Goal: Find contact information: Find contact information

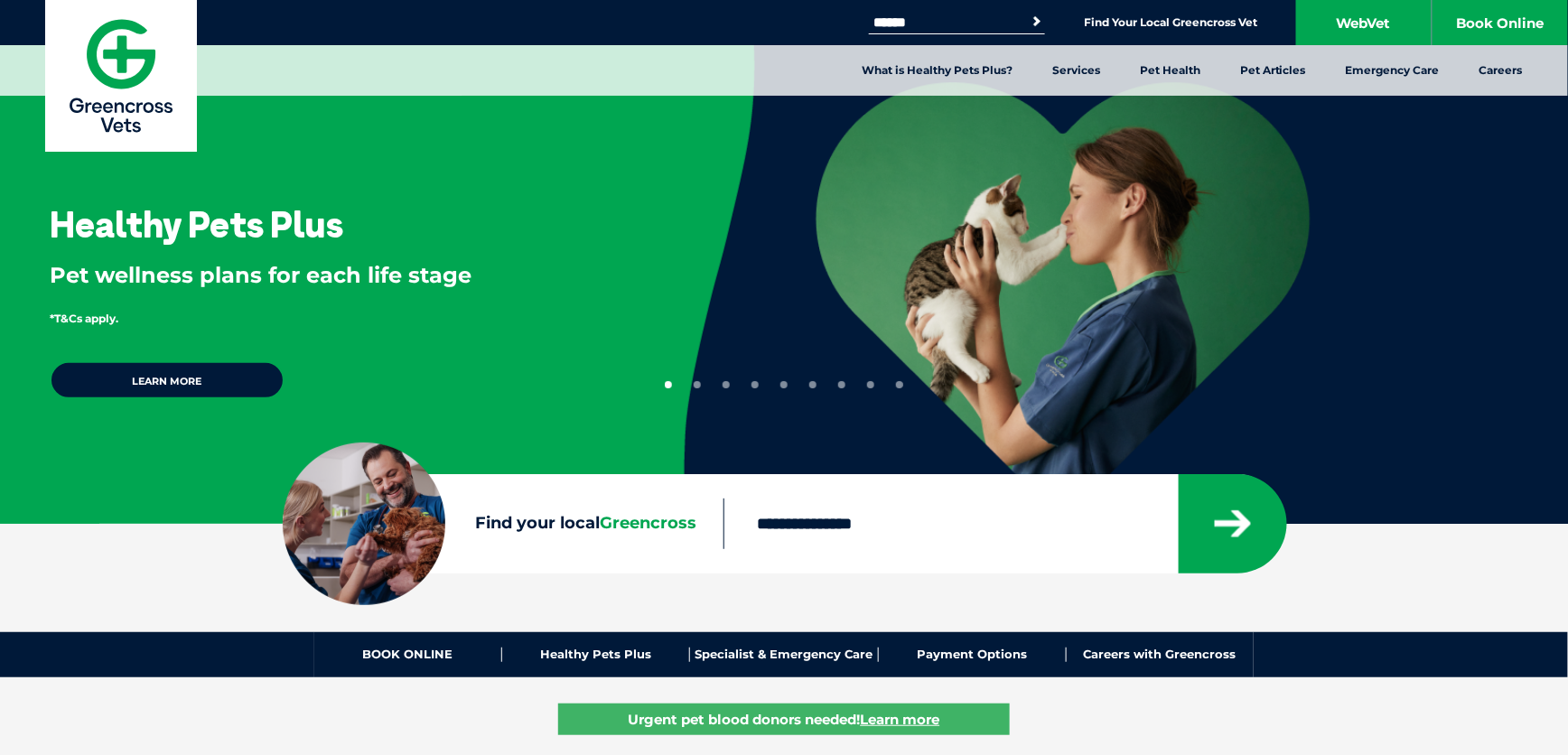
click at [829, 521] on input "Find your local Greencross" at bounding box center [950, 523] width 454 height 51
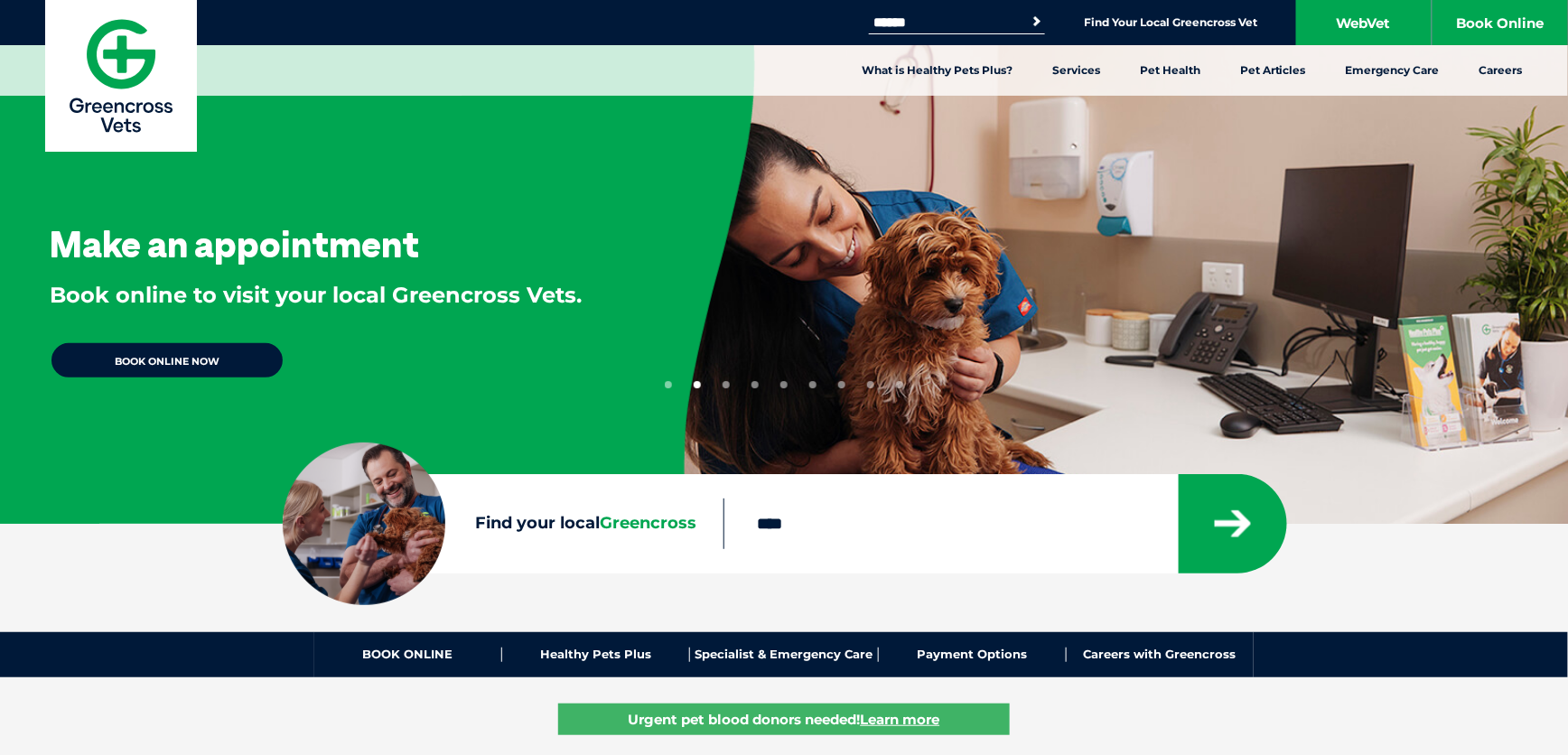
type input "****"
click at [1179, 474] on button "submit" at bounding box center [1233, 523] width 109 height 99
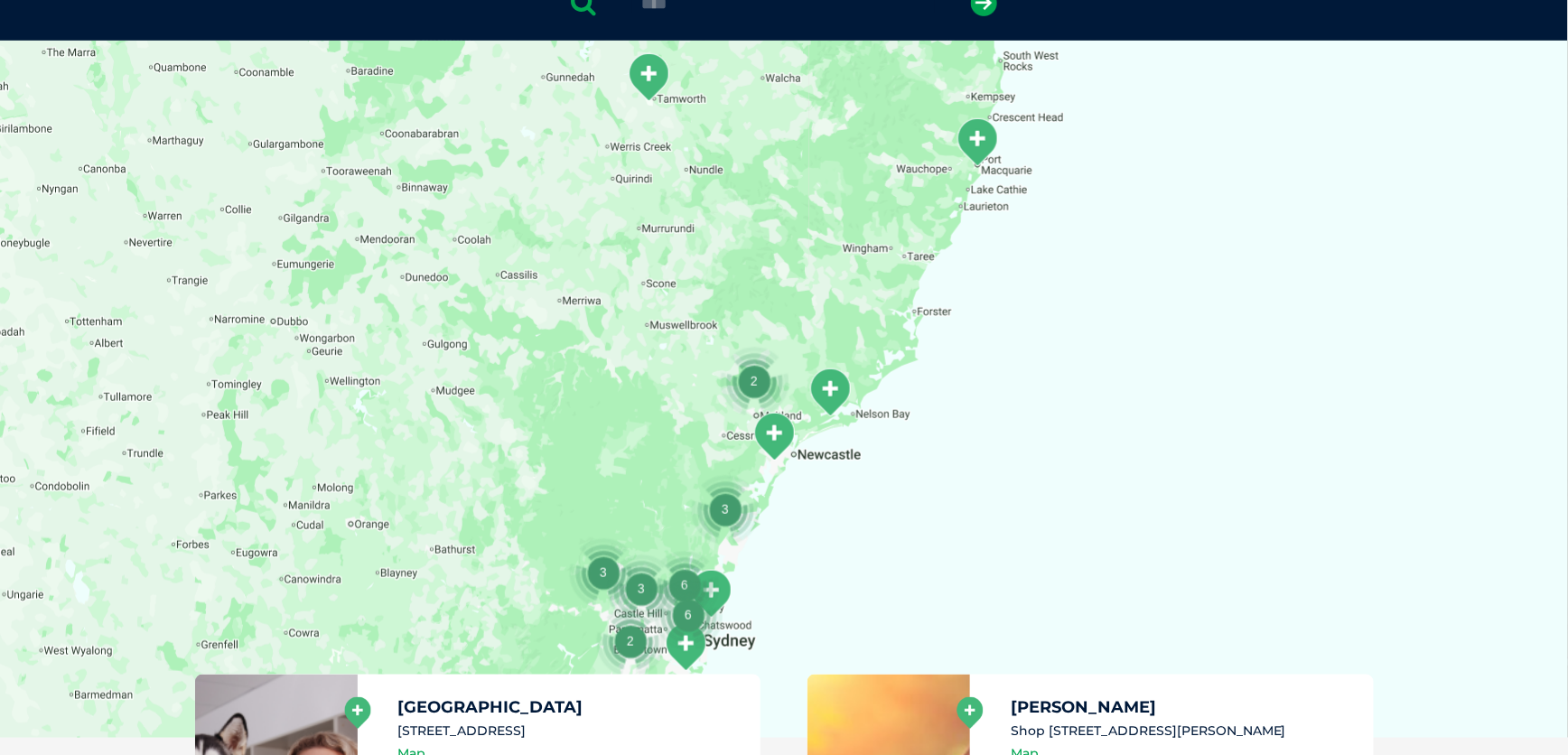
scroll to position [414, 0]
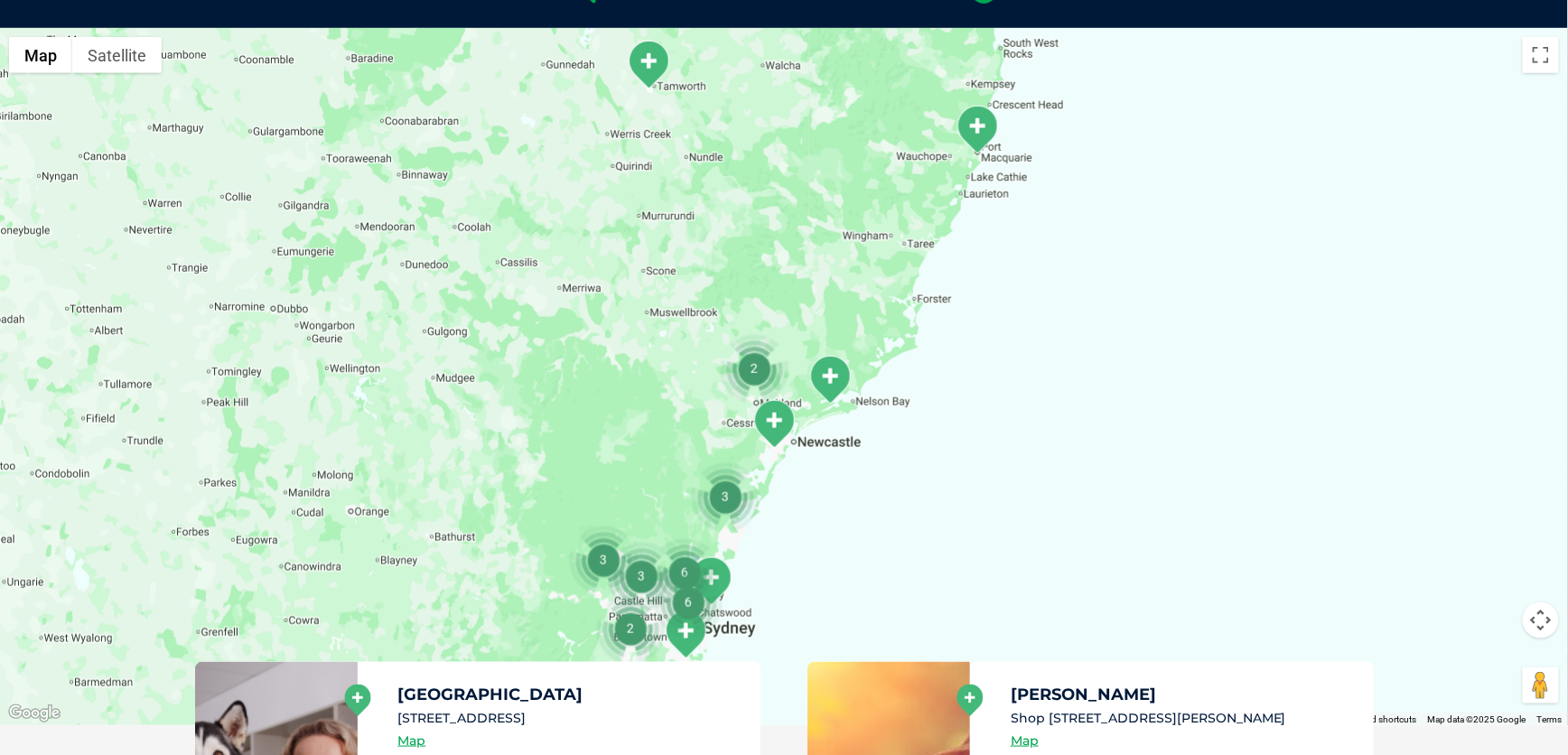
click at [646, 61] on img "South Tamworth" at bounding box center [648, 65] width 45 height 50
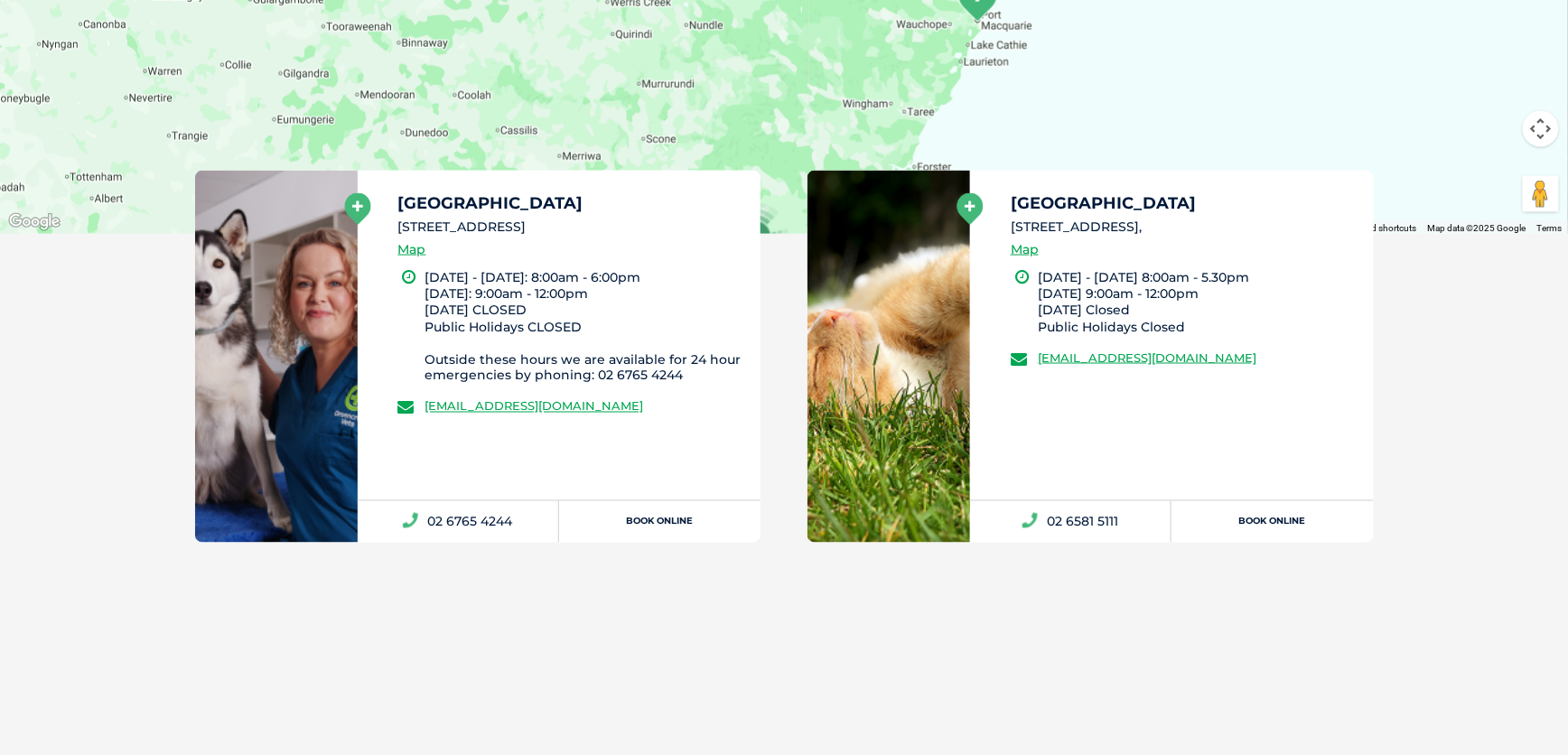
scroll to position [906, 0]
drag, startPoint x: 594, startPoint y: 373, endPoint x: 686, endPoint y: 372, distance: 92.0
click at [686, 372] on li "Monday - Friday: 8:00am - 6:00pm Saturday: 9:00am - 12:00pm Sunday CLOSED Publi…" at bounding box center [584, 325] width 319 height 114
copy li "02 6765 4244"
